Goal: Task Accomplishment & Management: Use online tool/utility

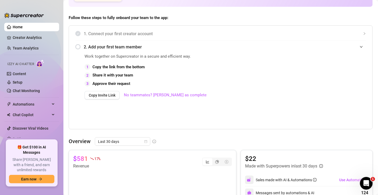
scroll to position [127, 0]
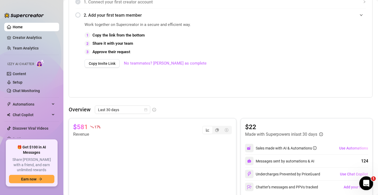
click at [366, 183] on icon "Open Intercom Messenger" at bounding box center [366, 182] width 9 height 9
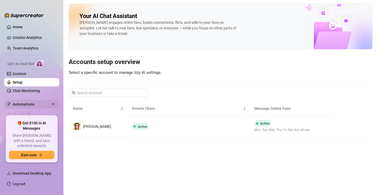
click at [38, 100] on span "Automations" at bounding box center [32, 104] width 38 height 8
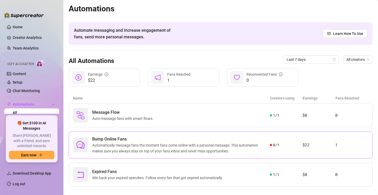
click at [187, 142] on span "Automatically message fans the moment fans come online with a personal message.…" at bounding box center [181, 148] width 178 height 12
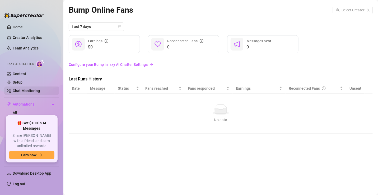
click at [13, 90] on link "Chat Monitoring" at bounding box center [26, 91] width 27 height 4
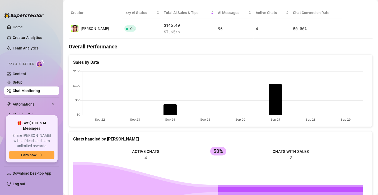
scroll to position [3, 0]
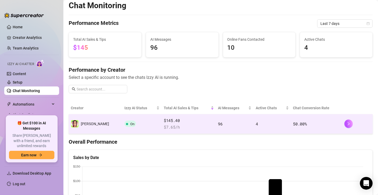
click at [228, 122] on td "96" at bounding box center [235, 124] width 38 height 20
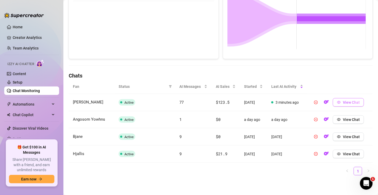
click at [350, 99] on button "View Chat" at bounding box center [348, 102] width 31 height 8
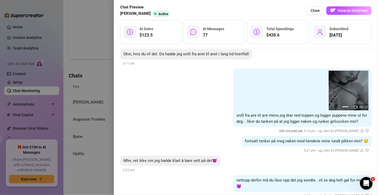
scroll to position [4419, 0]
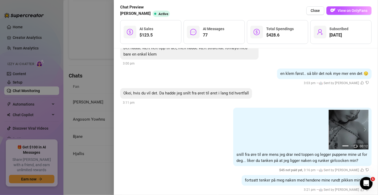
click at [93, 70] on div at bounding box center [189, 97] width 378 height 195
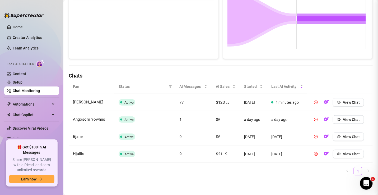
scroll to position [0, 0]
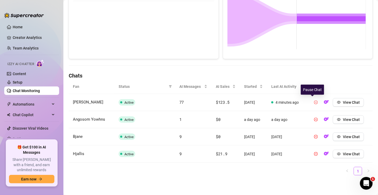
click at [314, 100] on icon "pause-circle" at bounding box center [316, 102] width 4 height 4
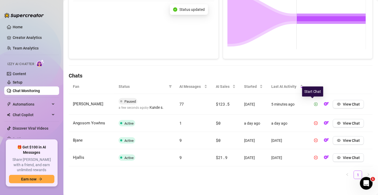
click at [314, 102] on icon "play-circle" at bounding box center [316, 104] width 4 height 4
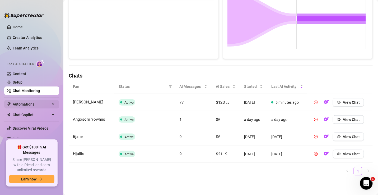
click at [32, 103] on span "Automations" at bounding box center [32, 104] width 38 height 8
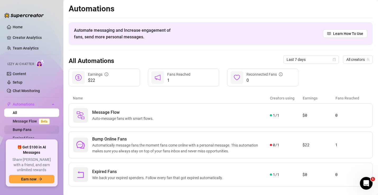
scroll to position [32, 0]
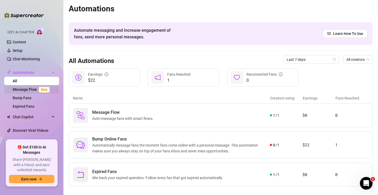
click at [32, 87] on link "Message Flow Beta" at bounding box center [32, 89] width 39 height 4
